Goal: Use online tool/utility: Utilize a website feature to perform a specific function

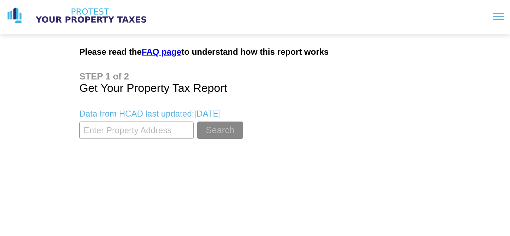
click at [126, 130] on input "textbox" at bounding box center [136, 130] width 114 height 17
type input "[STREET_ADDRESS][PERSON_NAME]"
click at [310, 128] on form "Search" at bounding box center [254, 130] width 351 height 17
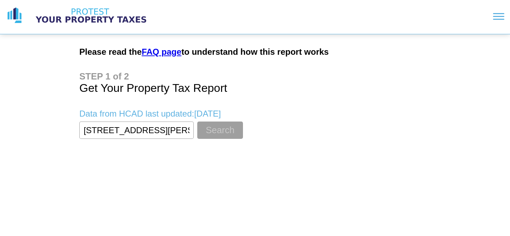
click at [218, 131] on button "Search" at bounding box center [220, 130] width 46 height 17
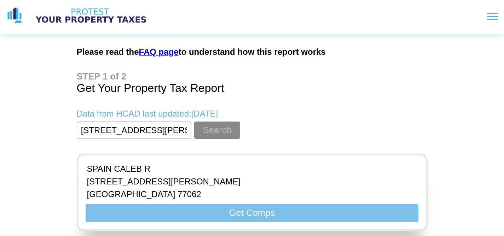
click at [262, 211] on button "Get Comps" at bounding box center [252, 213] width 333 height 18
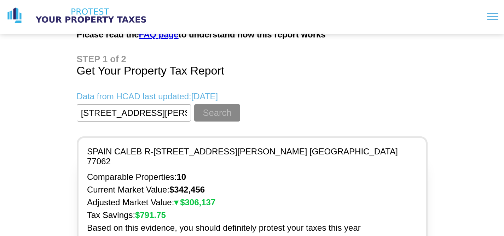
scroll to position [64, 0]
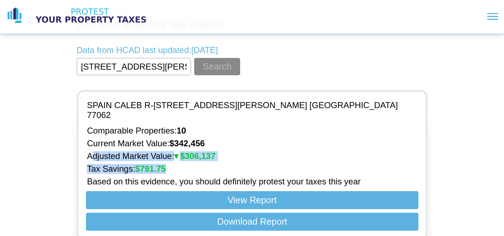
drag, startPoint x: 93, startPoint y: 147, endPoint x: 180, endPoint y: 158, distance: 87.8
click at [180, 158] on div "Comparable Properties: 10 Current Market Value: $ 342,456 Adjusted Market Value…" at bounding box center [252, 156] width 336 height 61
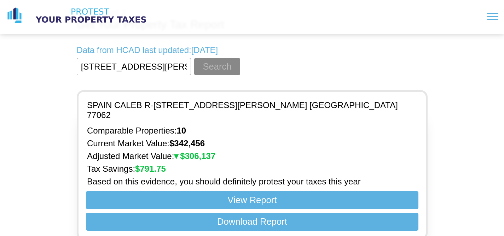
click at [110, 139] on p "Current Market Value: $ 342,456" at bounding box center [252, 144] width 331 height 10
drag, startPoint x: 95, startPoint y: 122, endPoint x: 185, endPoint y: 126, distance: 90.0
click at [185, 126] on p "Comparable Properties: 10" at bounding box center [252, 131] width 331 height 10
click at [89, 126] on p "Comparable Properties: 10" at bounding box center [252, 131] width 331 height 10
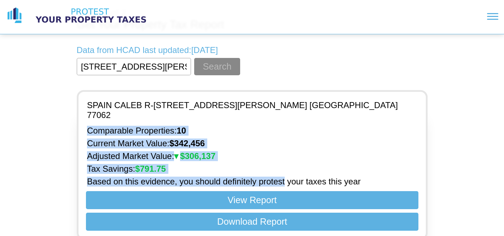
drag, startPoint x: 89, startPoint y: 122, endPoint x: 284, endPoint y: 173, distance: 201.4
click at [284, 173] on div "Comparable Properties: 10 Current Market Value: $ 342,456 Adjusted Market Value…" at bounding box center [252, 156] width 336 height 61
click at [284, 177] on p "Based on this evidence, you should definitely protest your taxes this year" at bounding box center [252, 182] width 331 height 10
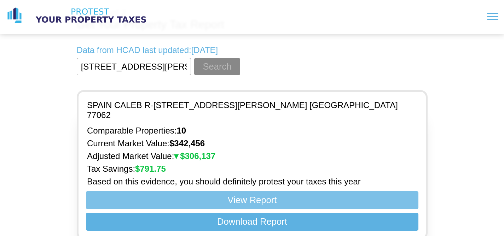
click at [265, 192] on button "View Report" at bounding box center [252, 200] width 333 height 18
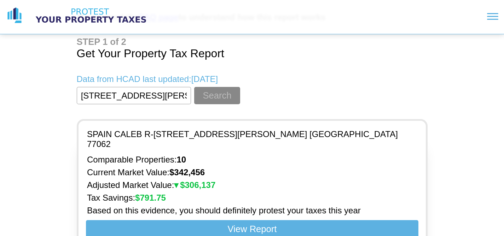
scroll to position [0, 0]
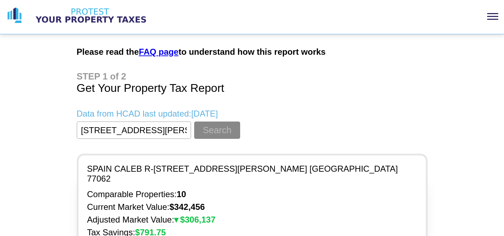
click at [498, 16] on div at bounding box center [492, 16] width 11 height 1
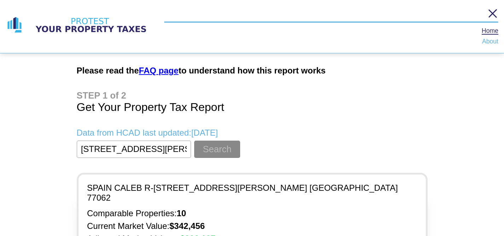
click at [495, 15] on div at bounding box center [493, 13] width 9 height 9
